Goal: Check status: Check status

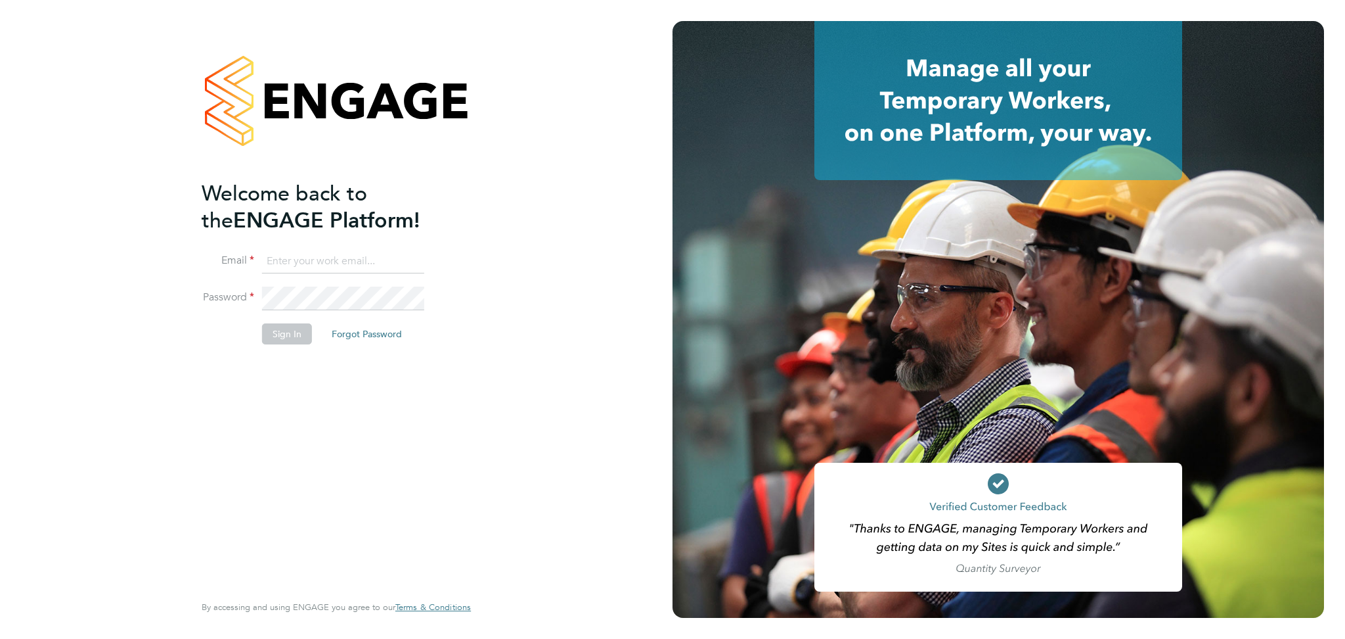
type input "[EMAIL_ADDRESS][DOMAIN_NAME]"
click at [291, 340] on button "Sign In" at bounding box center [287, 333] width 50 height 21
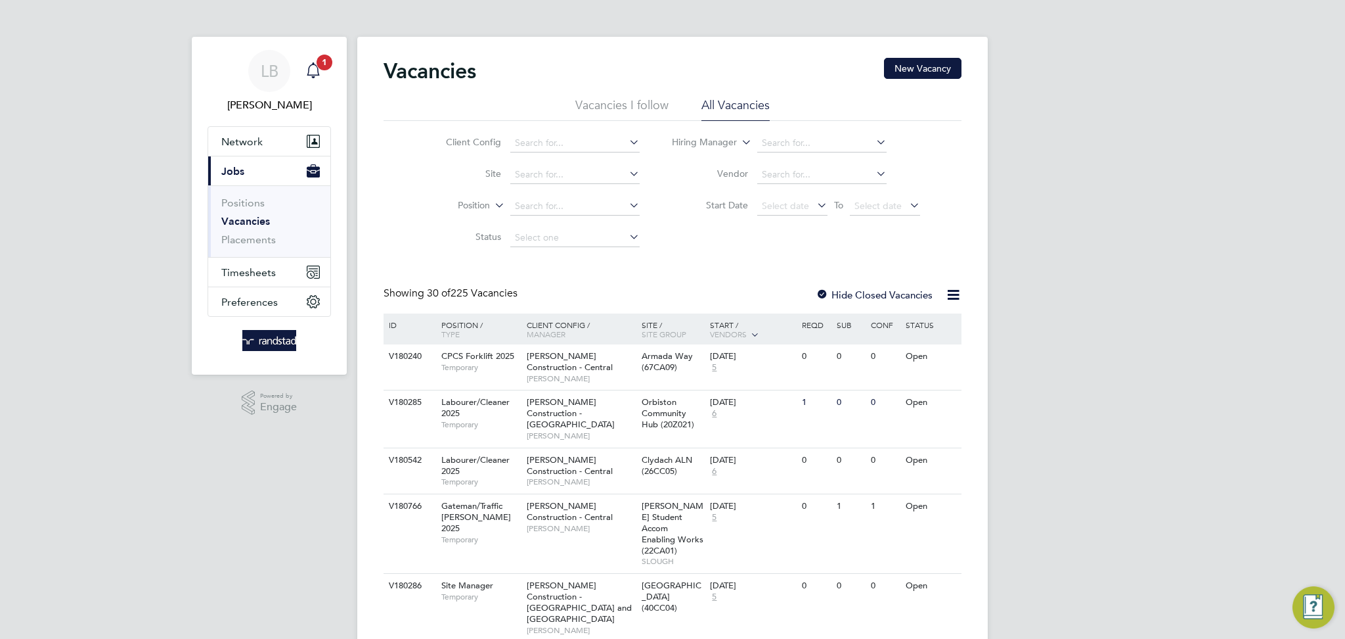
click at [321, 71] on icon "Main navigation" at bounding box center [313, 70] width 16 height 16
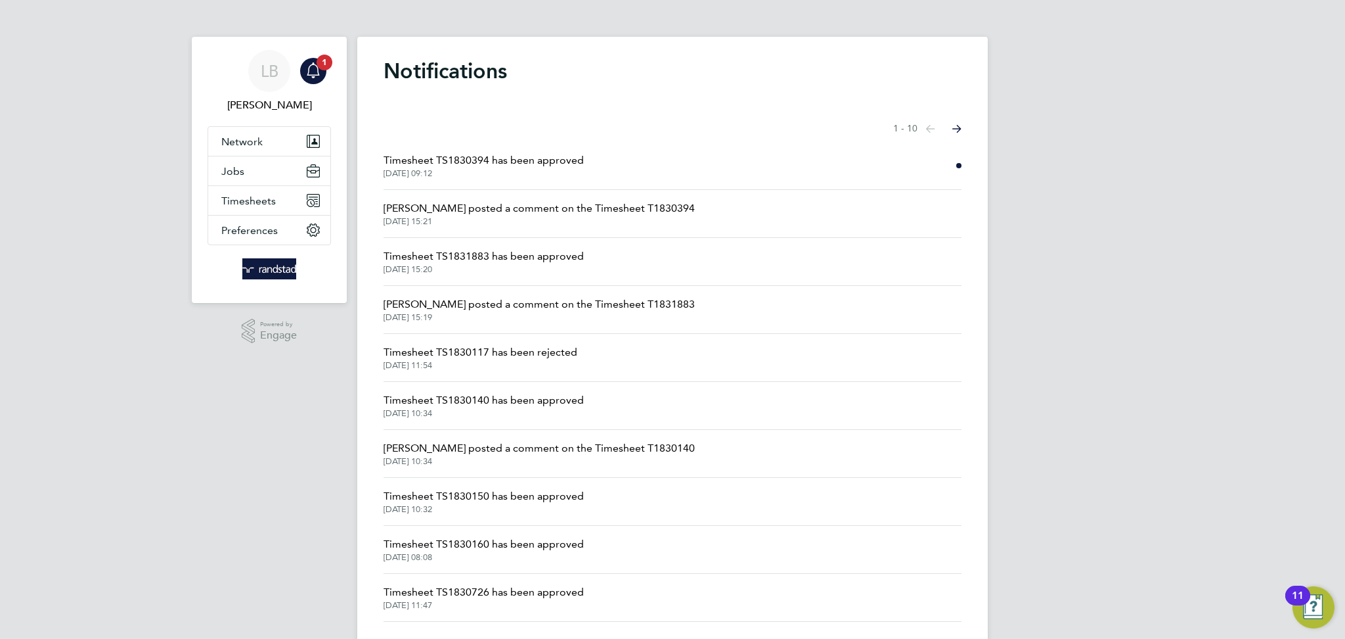
click at [496, 164] on span "Timesheet TS1830394 has been approved" at bounding box center [484, 160] width 200 height 16
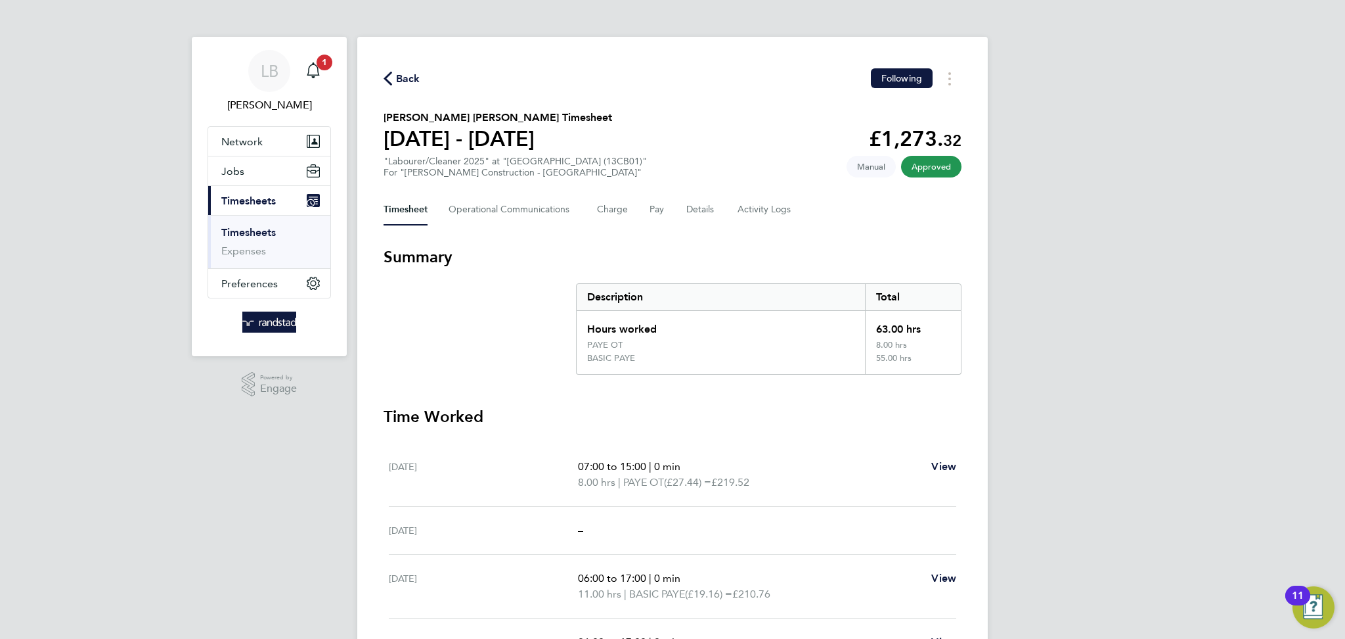
click at [410, 80] on span "Back" at bounding box center [408, 79] width 24 height 16
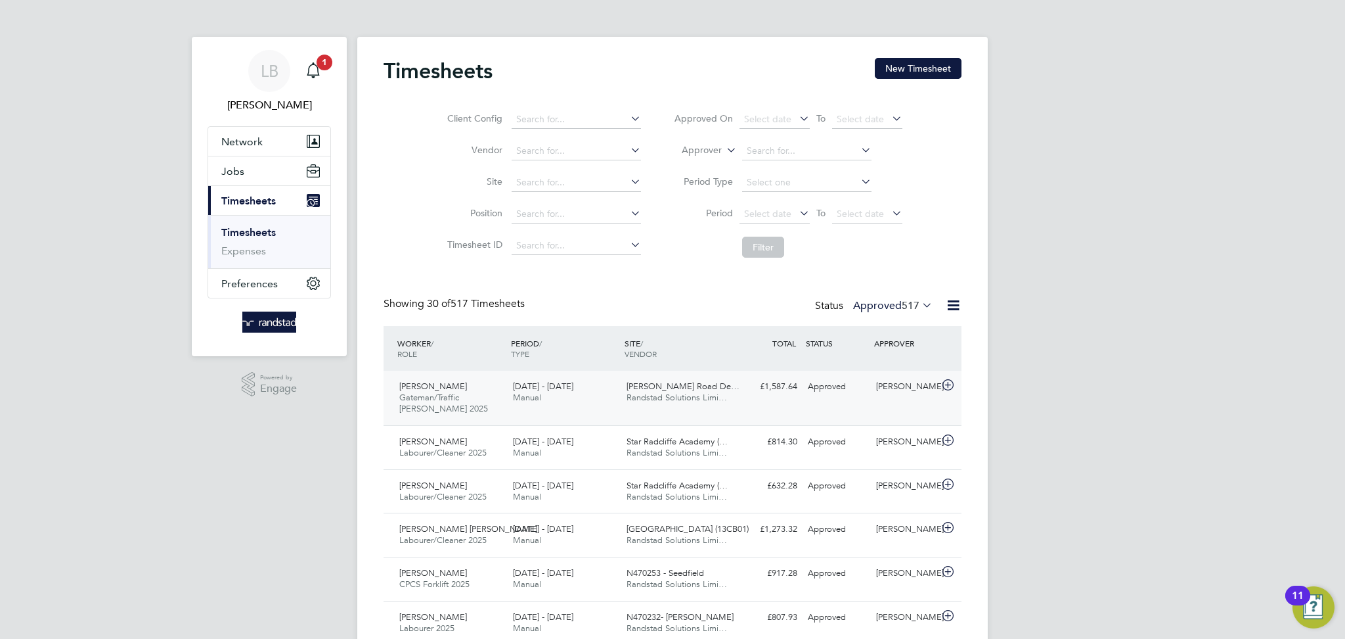
click at [522, 414] on div "[PERSON_NAME] [PERSON_NAME]/Traffic [PERSON_NAME] 2025 [DATE] - [DATE] [DATE] -…" at bounding box center [673, 398] width 578 height 55
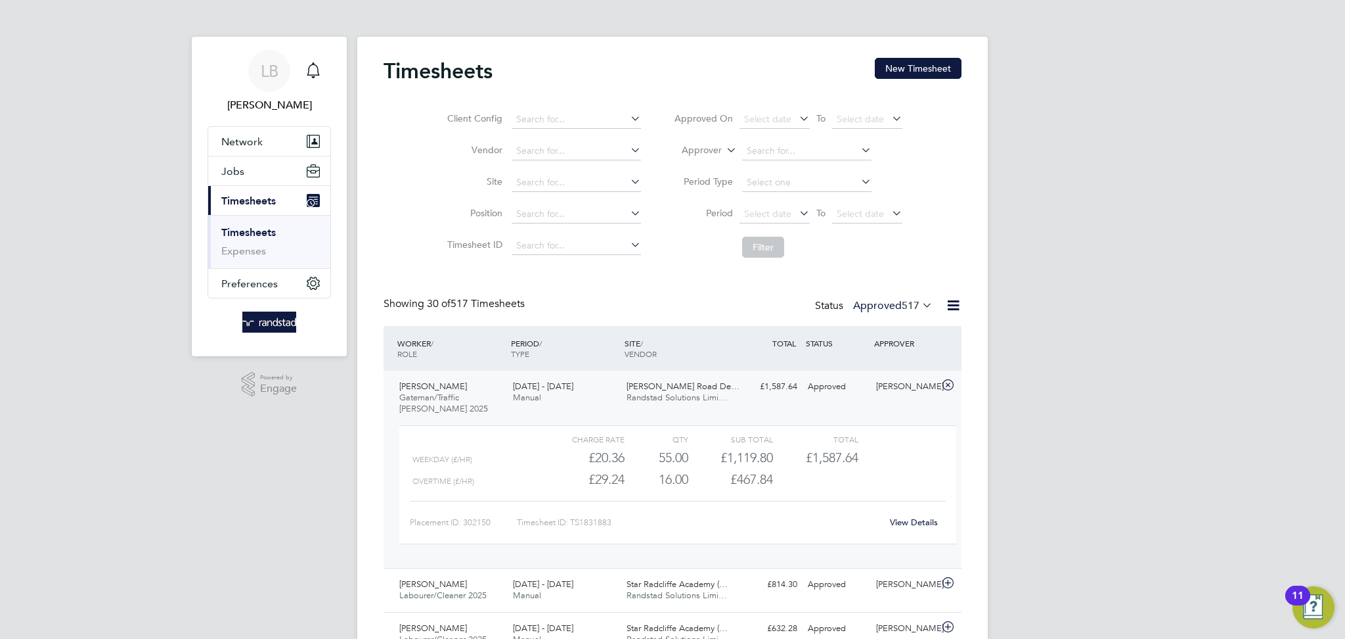
click at [913, 523] on link "View Details" at bounding box center [914, 521] width 48 height 11
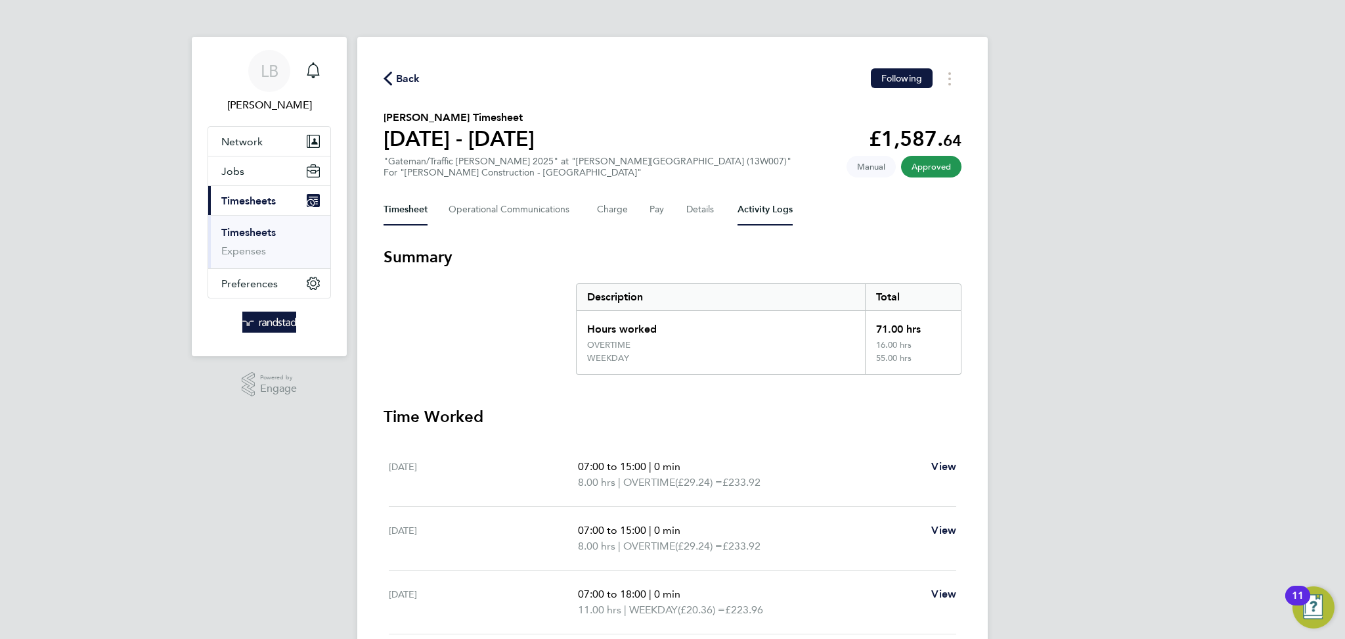
click at [757, 214] on Logs-tab "Activity Logs" at bounding box center [765, 210] width 55 height 32
